Goal: Information Seeking & Learning: Learn about a topic

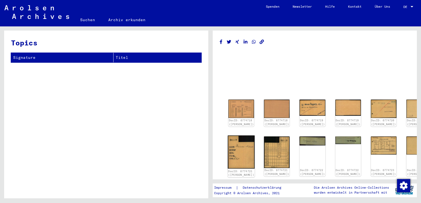
click at [233, 150] on img at bounding box center [241, 152] width 27 height 33
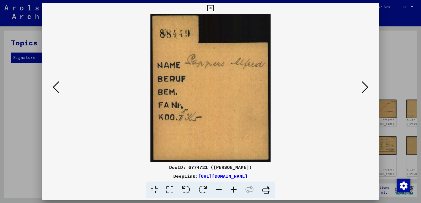
click at [365, 89] on icon at bounding box center [365, 87] width 7 height 13
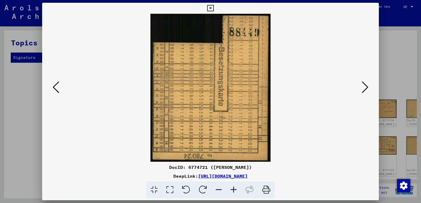
click at [365, 89] on icon at bounding box center [365, 87] width 7 height 13
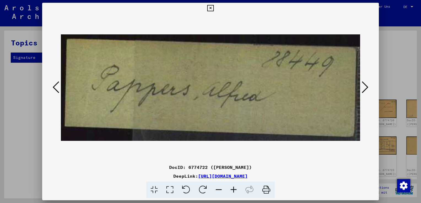
click at [365, 89] on icon at bounding box center [365, 87] width 7 height 13
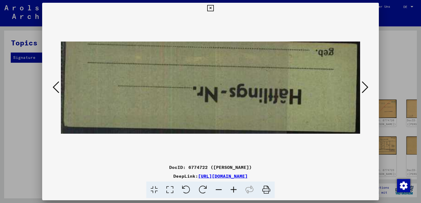
click at [365, 89] on icon at bounding box center [365, 87] width 7 height 13
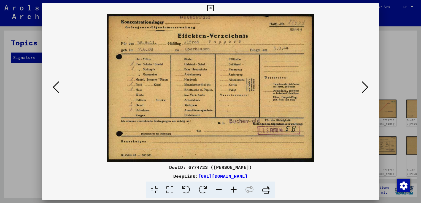
click at [361, 93] on button at bounding box center [365, 88] width 10 height 16
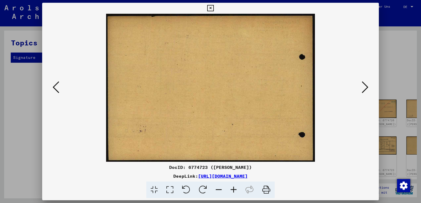
click at [361, 93] on button at bounding box center [365, 88] width 10 height 16
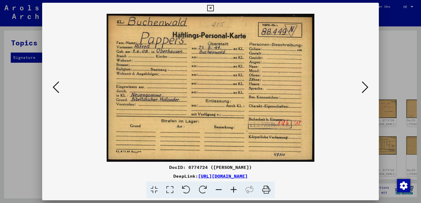
click at [361, 87] on button at bounding box center [365, 88] width 10 height 16
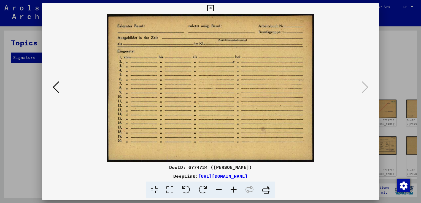
click at [53, 82] on icon at bounding box center [56, 87] width 7 height 13
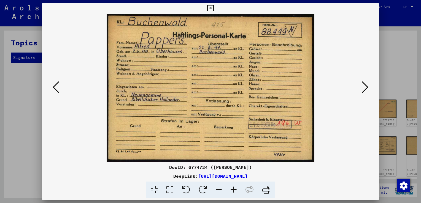
click at [53, 82] on icon at bounding box center [56, 87] width 7 height 13
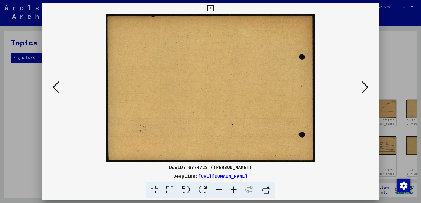
click at [53, 82] on icon at bounding box center [56, 87] width 7 height 13
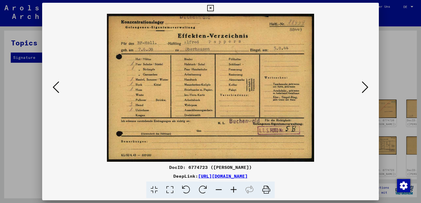
click at [53, 82] on icon at bounding box center [56, 87] width 7 height 13
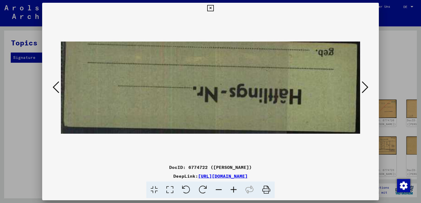
click at [53, 82] on icon at bounding box center [56, 87] width 7 height 13
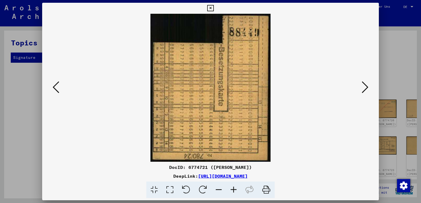
click at [53, 82] on icon at bounding box center [56, 87] width 7 height 13
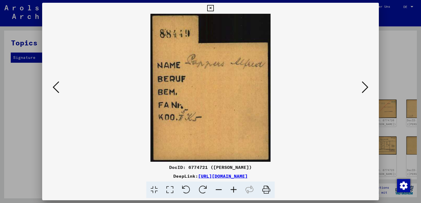
click at [53, 82] on icon at bounding box center [56, 87] width 7 height 13
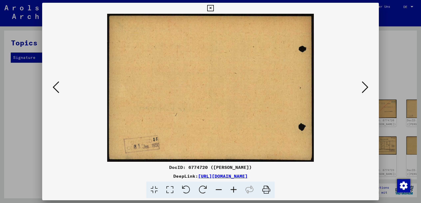
click at [53, 82] on icon at bounding box center [56, 87] width 7 height 13
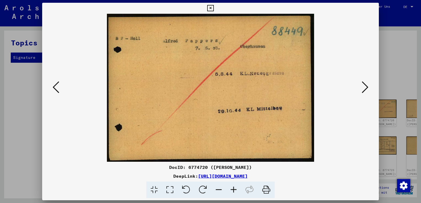
click at [58, 88] on icon at bounding box center [56, 87] width 7 height 13
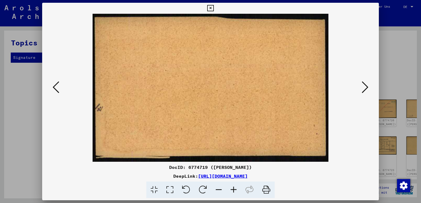
click at [58, 88] on icon at bounding box center [56, 87] width 7 height 13
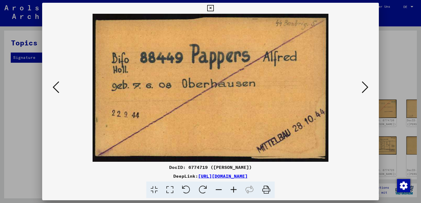
click at [55, 88] on icon at bounding box center [56, 87] width 7 height 13
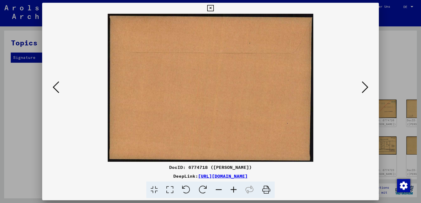
click at [56, 88] on icon at bounding box center [56, 87] width 7 height 13
